Goal: Information Seeking & Learning: Learn about a topic

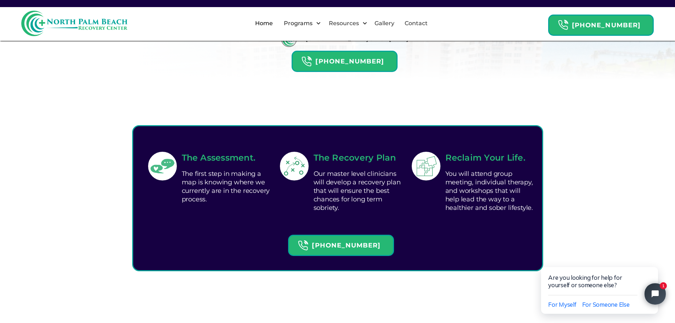
scroll to position [319, 0]
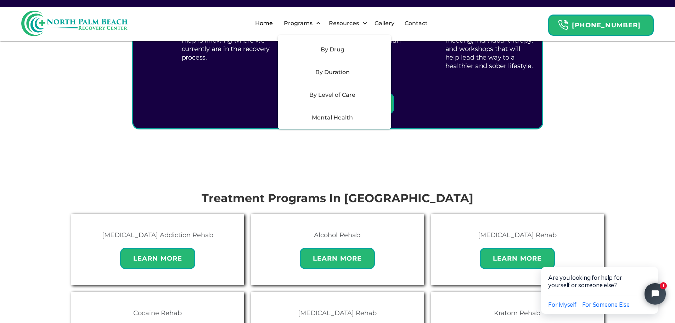
click at [334, 50] on div "By Drug" at bounding box center [332, 49] width 101 height 9
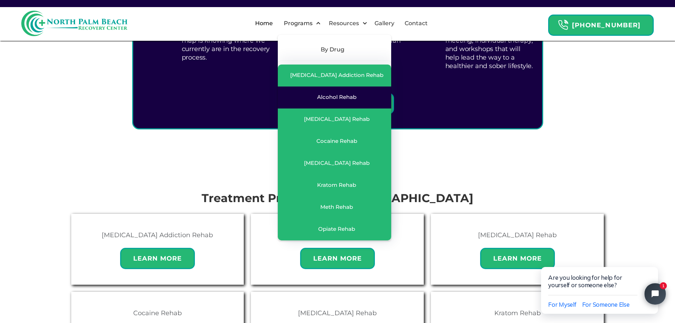
click at [335, 95] on div "Alcohol Rehab" at bounding box center [336, 97] width 39 height 7
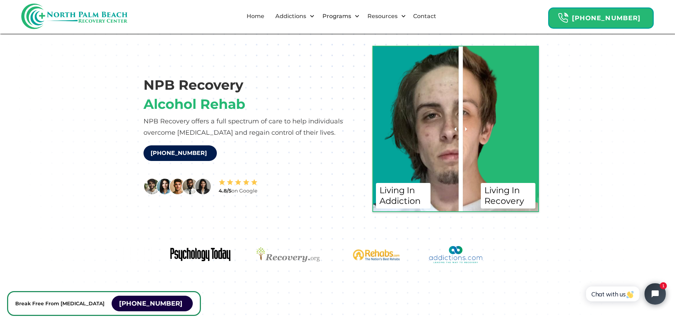
scroll to position [35, 0]
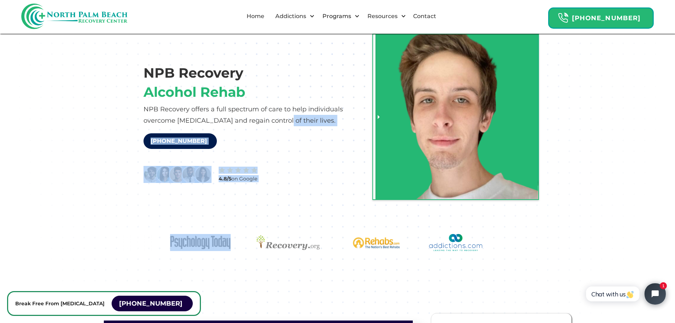
drag, startPoint x: 475, startPoint y: 117, endPoint x: 281, endPoint y: 123, distance: 194.6
click at [281, 123] on div "NPB Recovery Alcohol Rehab NPB Recovery offers a full spectrum of care to help …" at bounding box center [337, 109] width 431 height 180
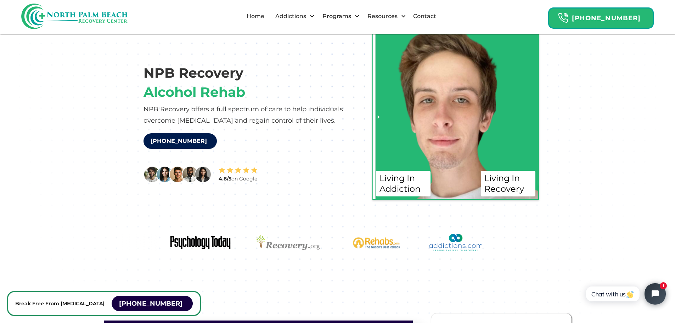
click at [300, 202] on div "NPB Recovery Alcohol Rehab NPB Recovery offers a full spectrum of care to help …" at bounding box center [338, 134] width 454 height 231
